Goal: Navigation & Orientation: Understand site structure

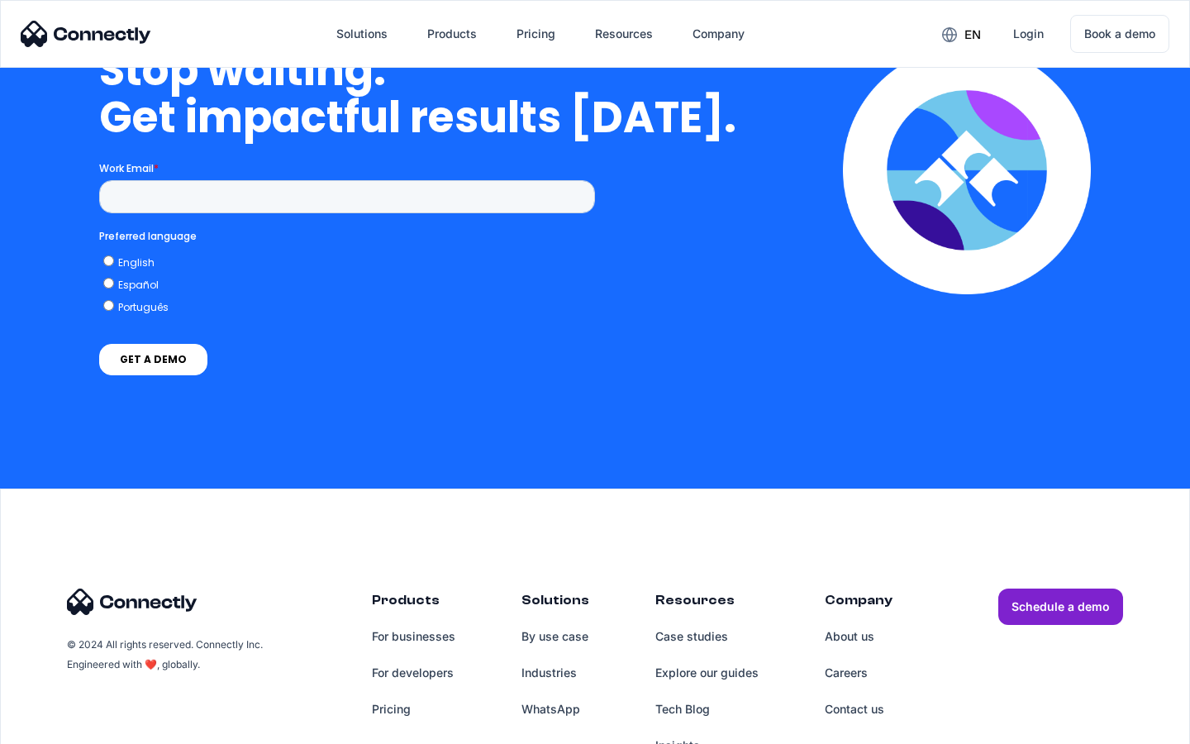
scroll to position [6800, 0]
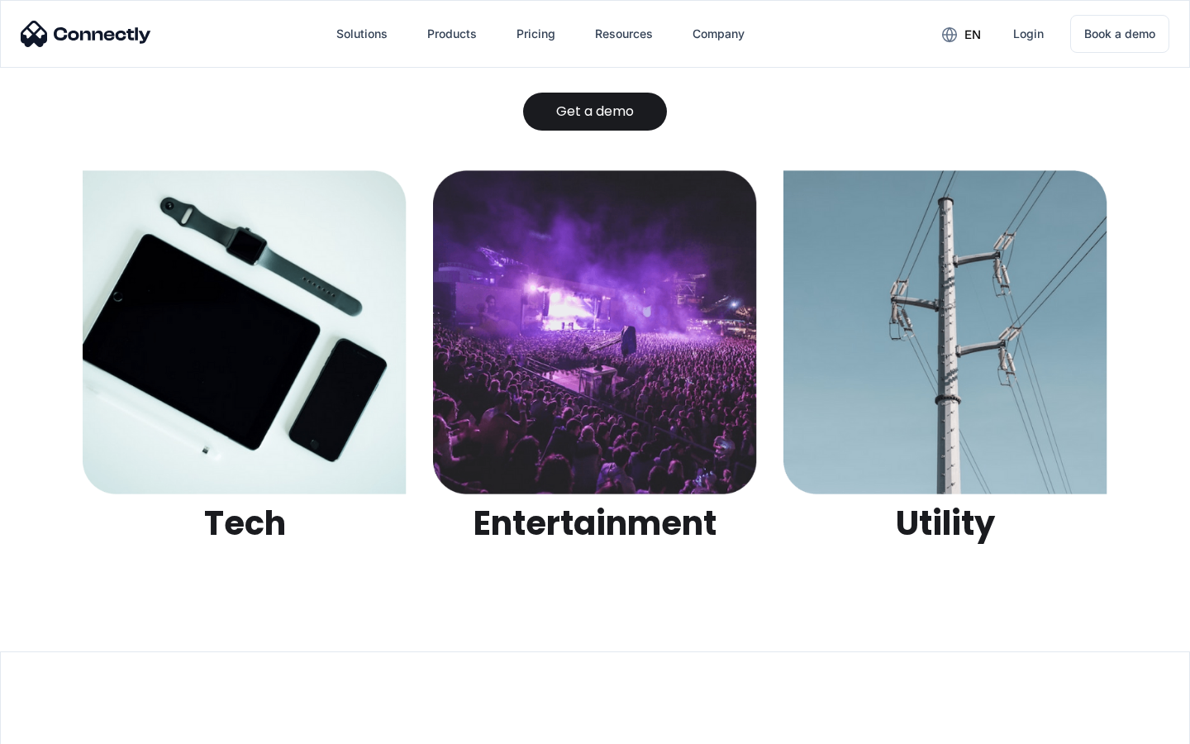
scroll to position [5216, 0]
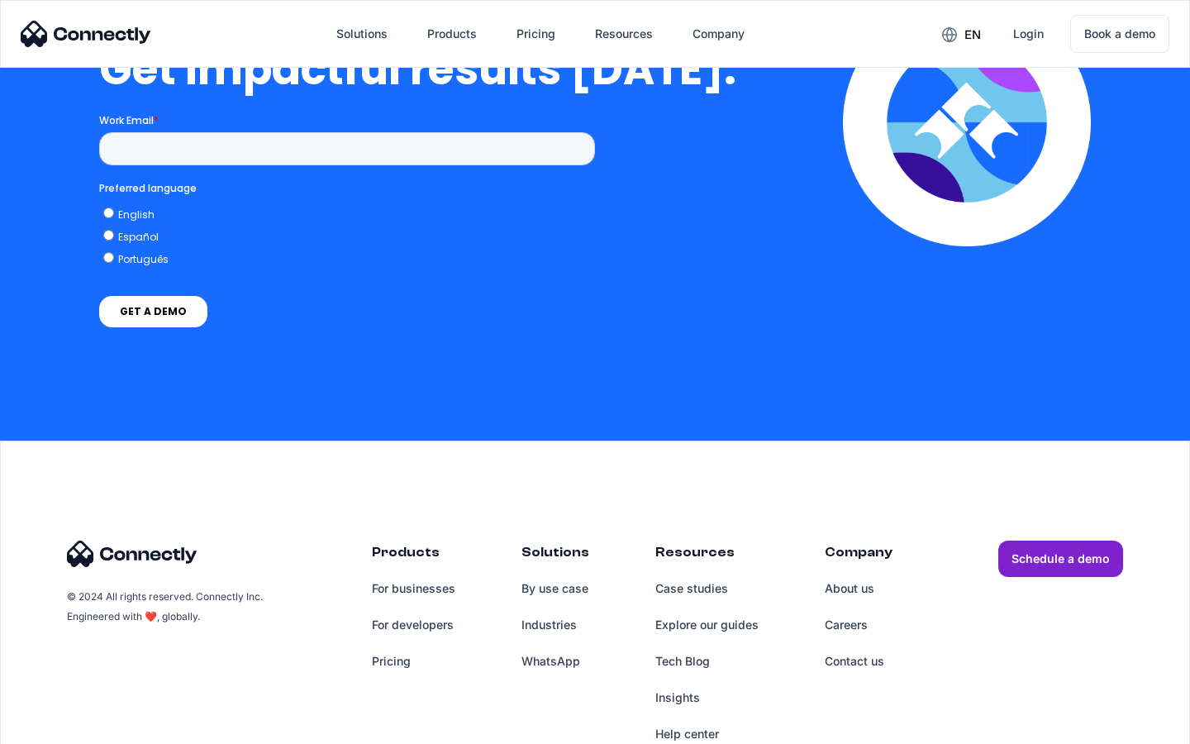
scroll to position [3633, 0]
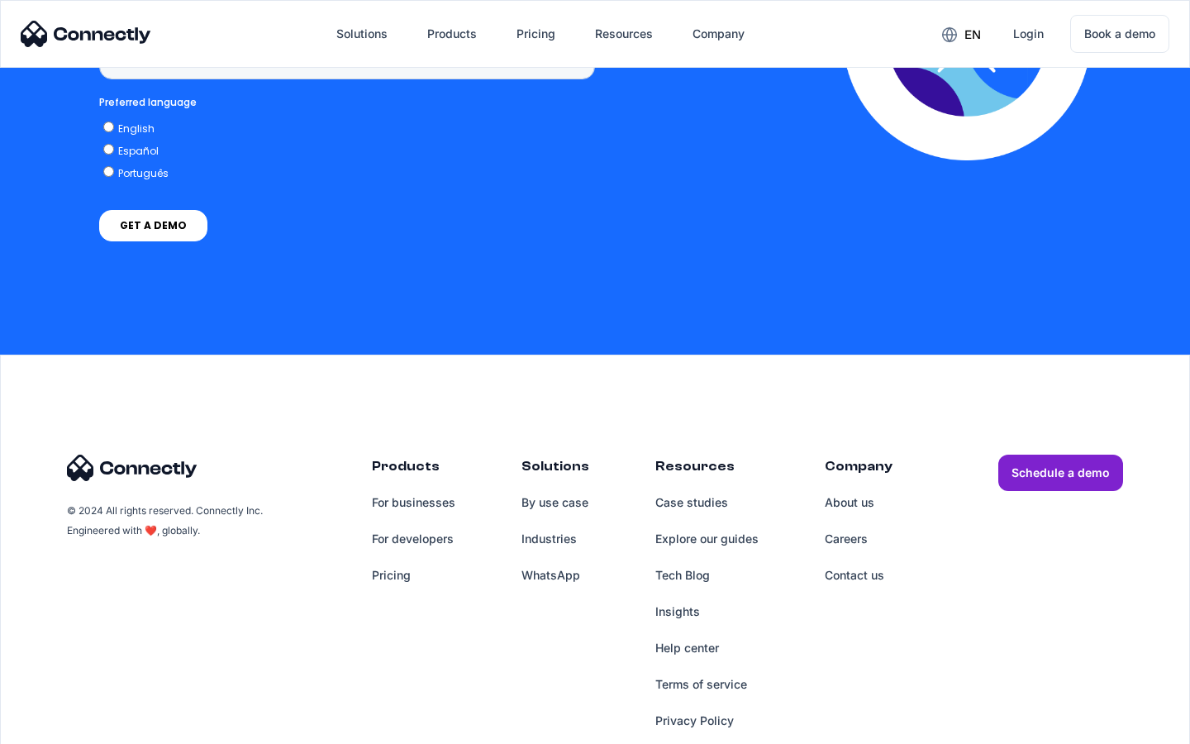
scroll to position [1238, 0]
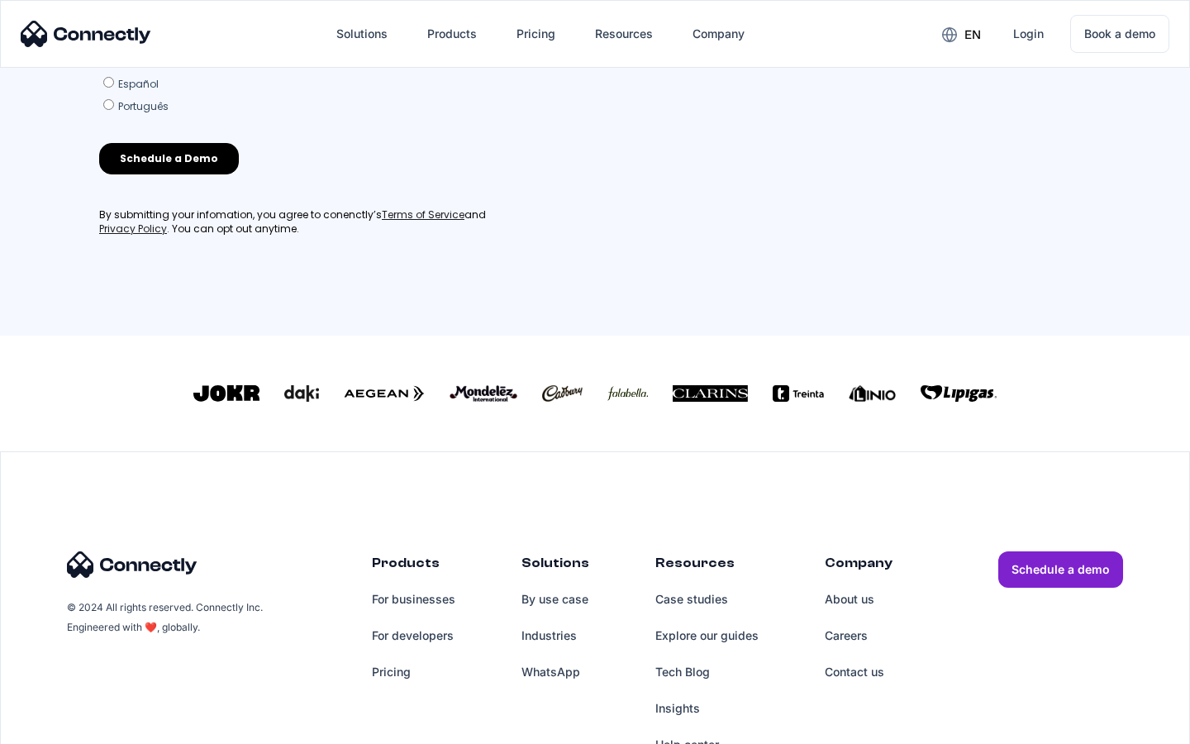
scroll to position [710, 0]
